Goal: Communication & Community: Participate in discussion

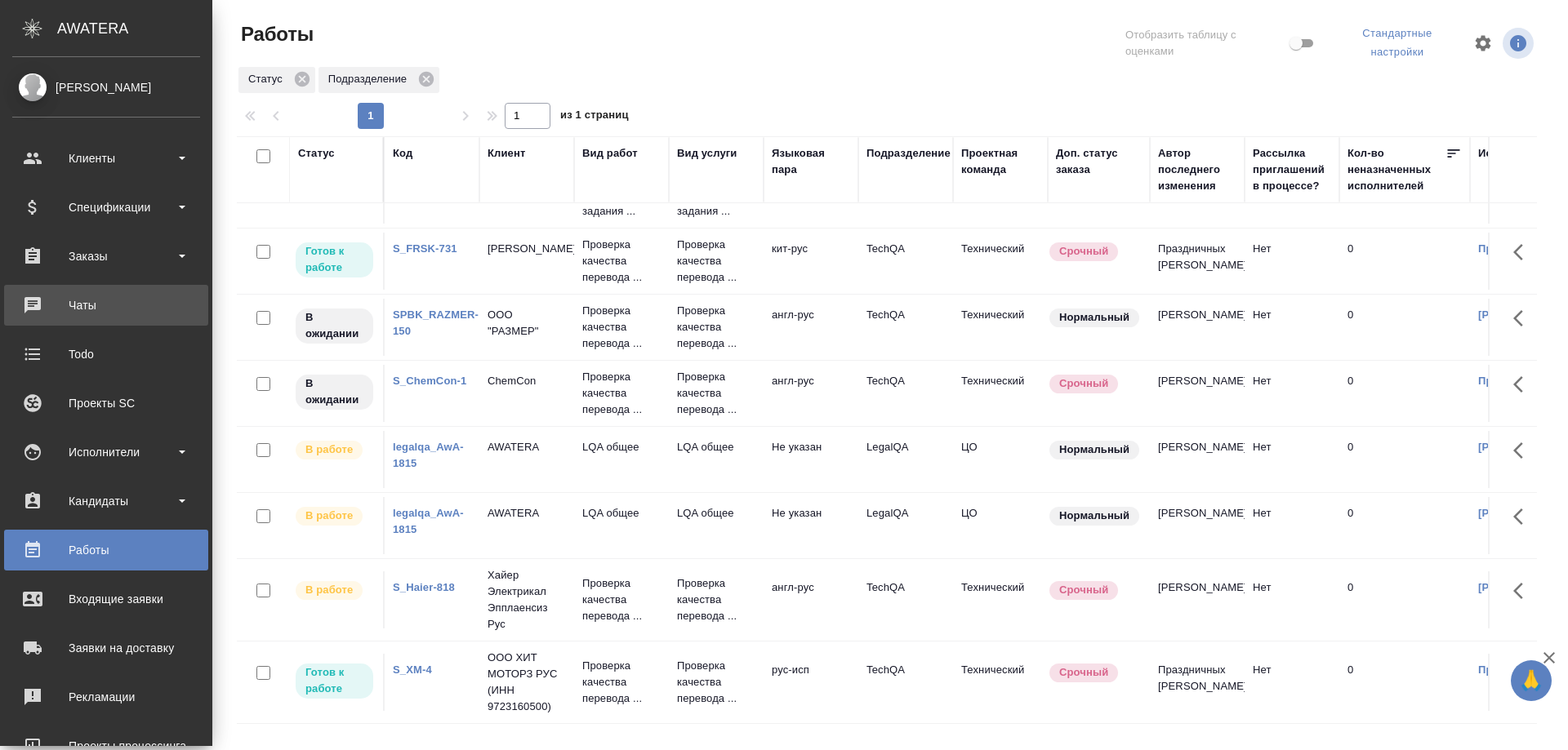
click at [103, 305] on div "Чаты" at bounding box center [106, 305] width 188 height 25
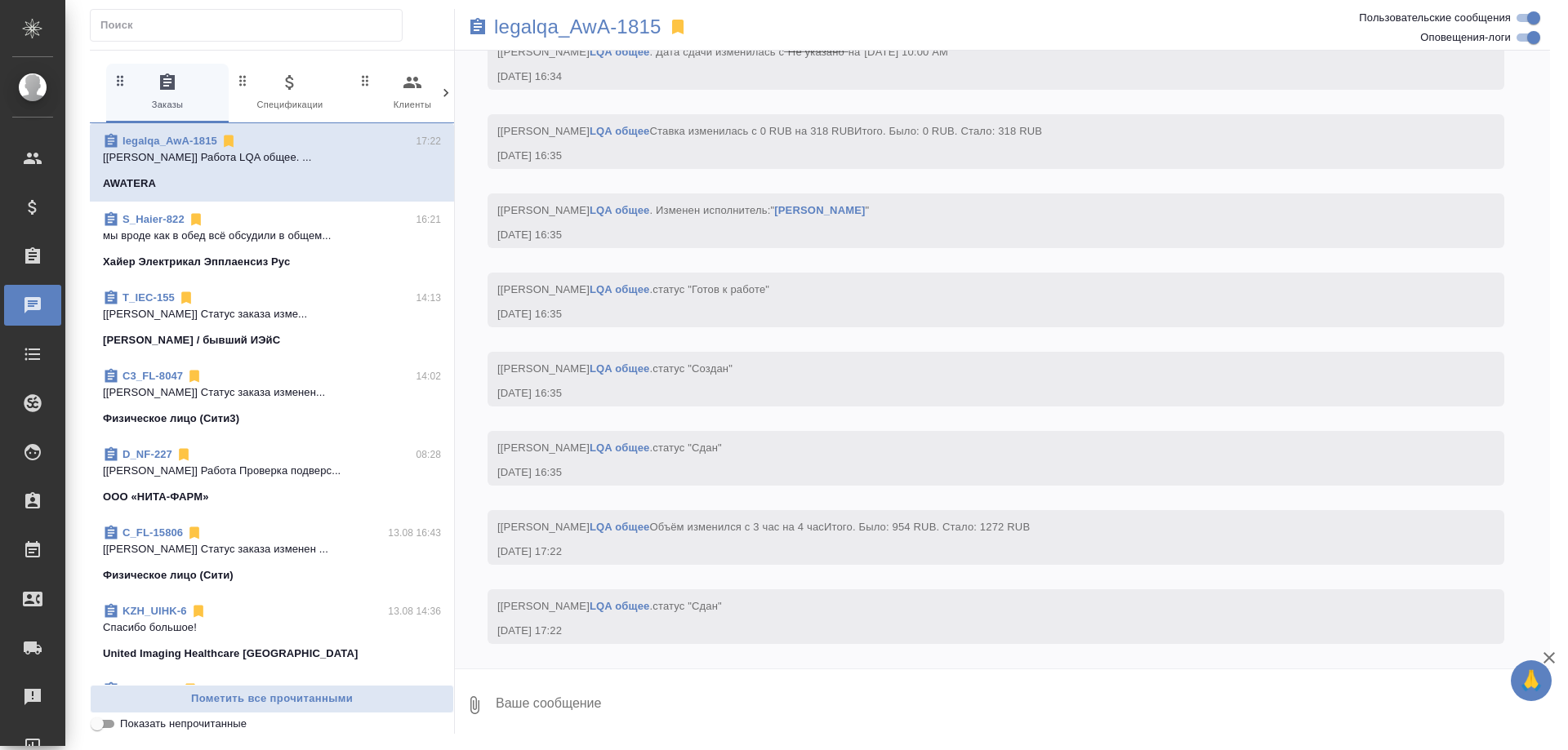
scroll to position [9323, 0]
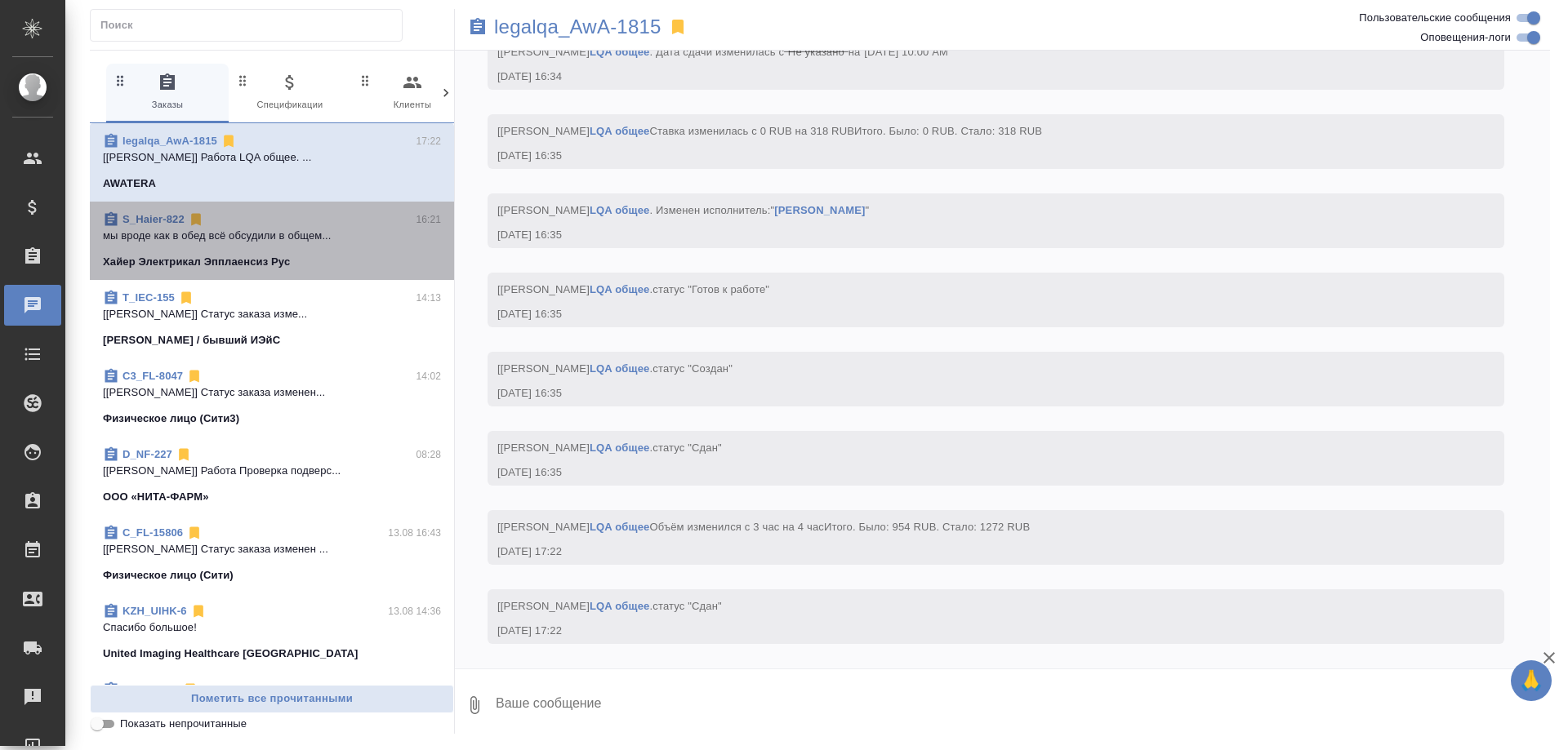
click at [161, 217] on link "S_Haier-822" at bounding box center [154, 219] width 62 height 12
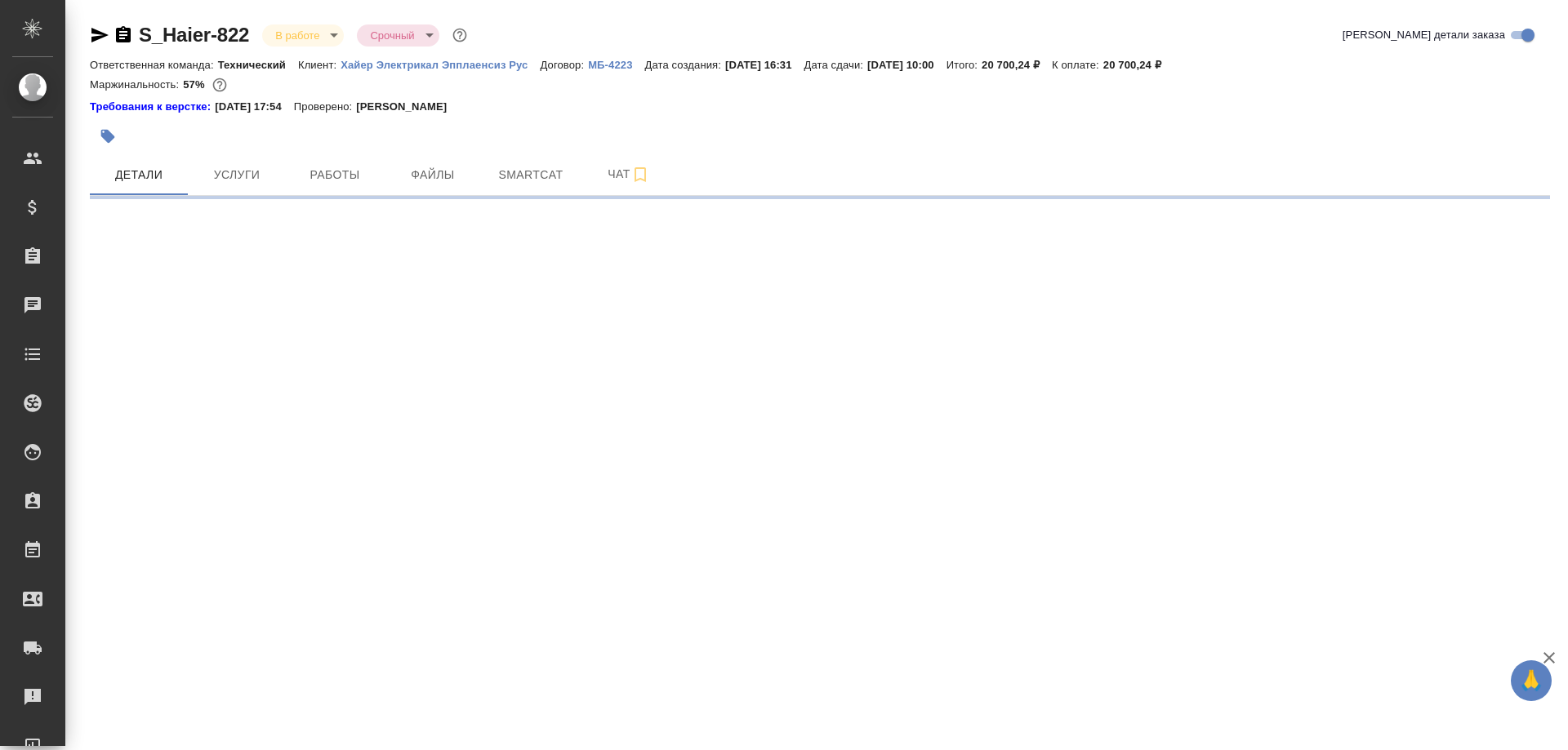
select select "RU"
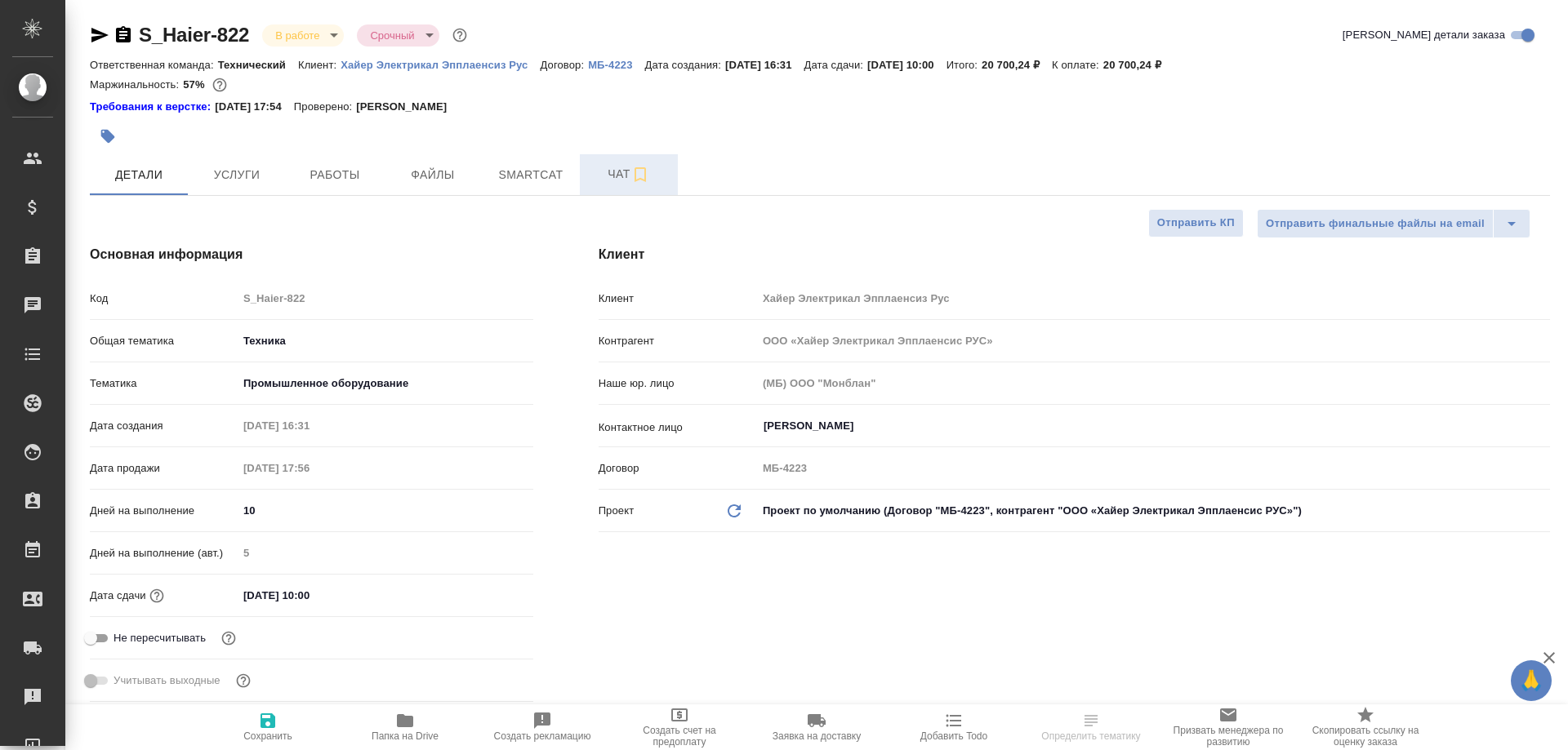
click at [602, 181] on span "Чат" at bounding box center [628, 174] width 78 height 21
type textarea "x"
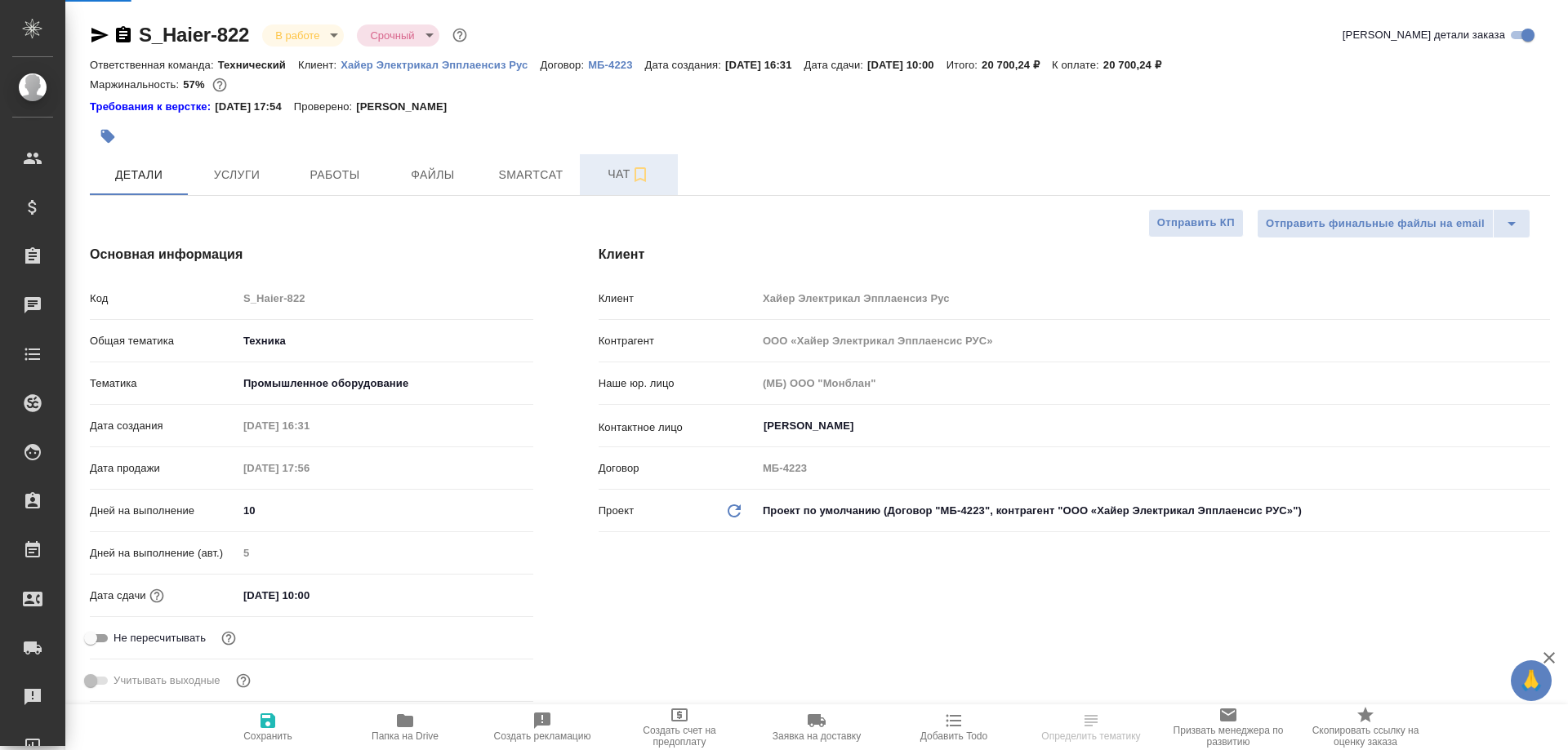
type textarea "x"
type input "[PERSON_NAME]"
type textarea "x"
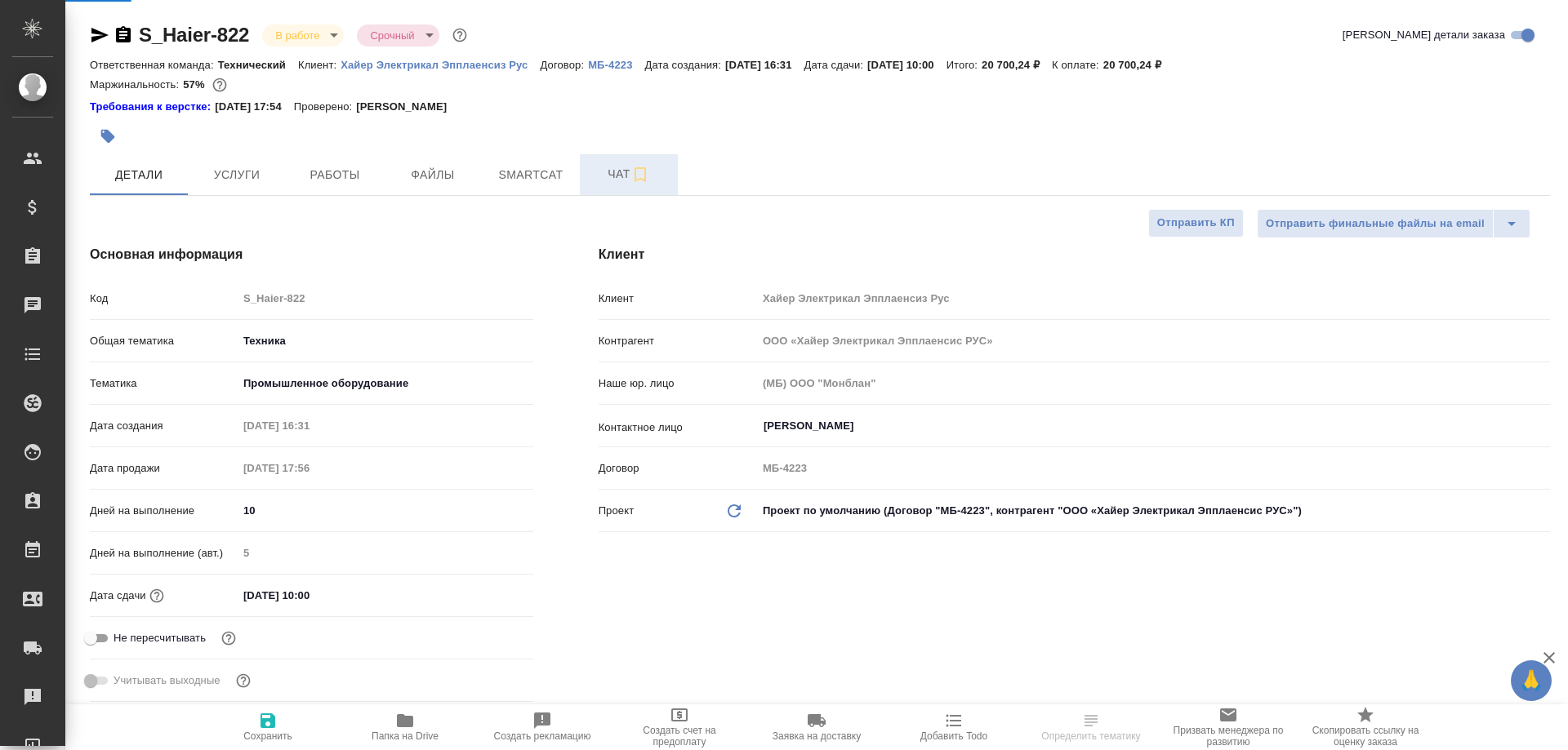
type textarea "x"
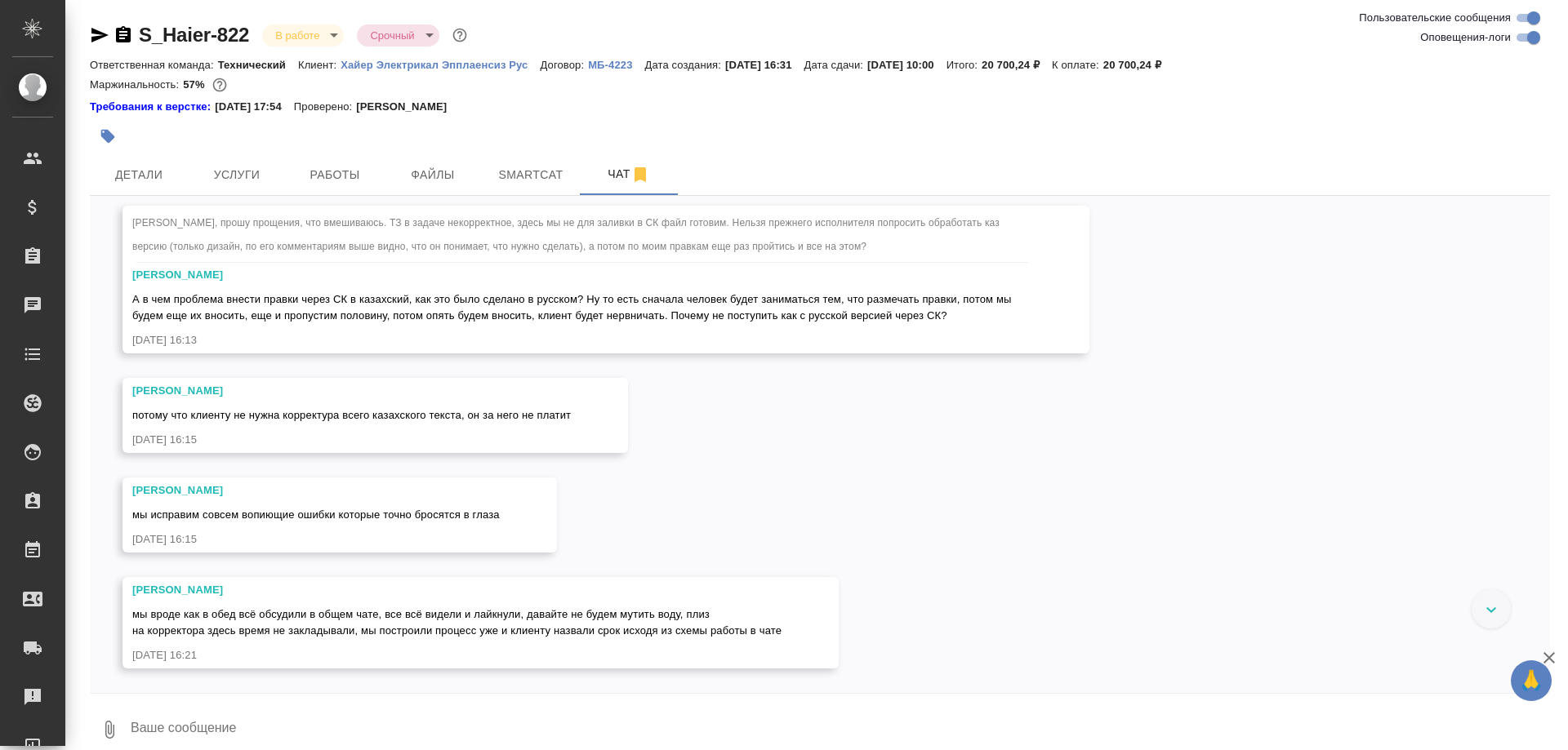
scroll to position [28307, 0]
